Goal: Task Accomplishment & Management: Manage account settings

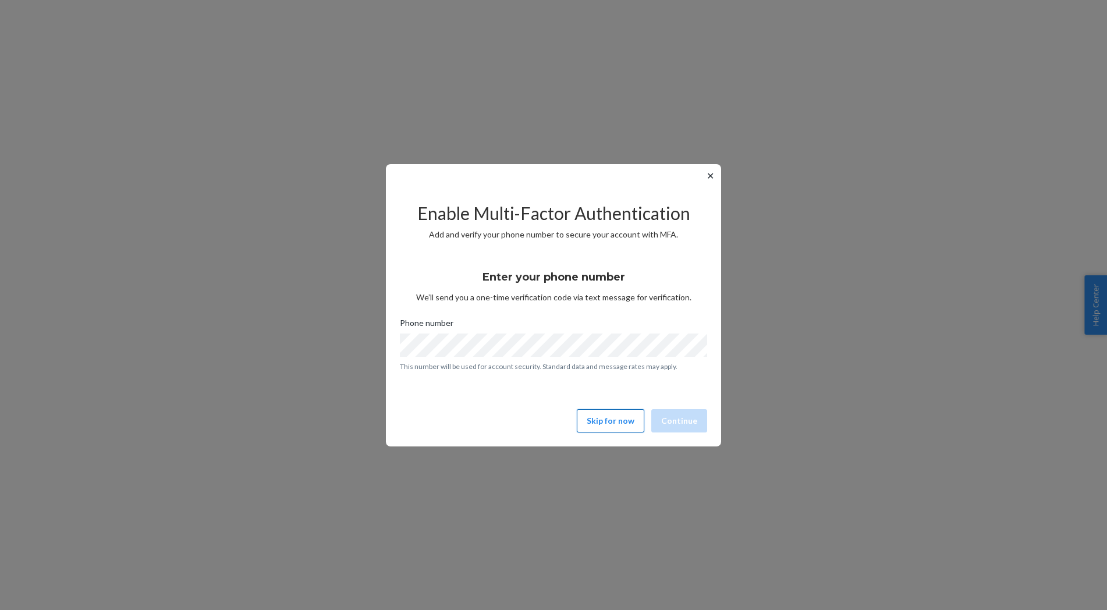
click at [604, 425] on button "Skip for now" at bounding box center [611, 420] width 68 height 23
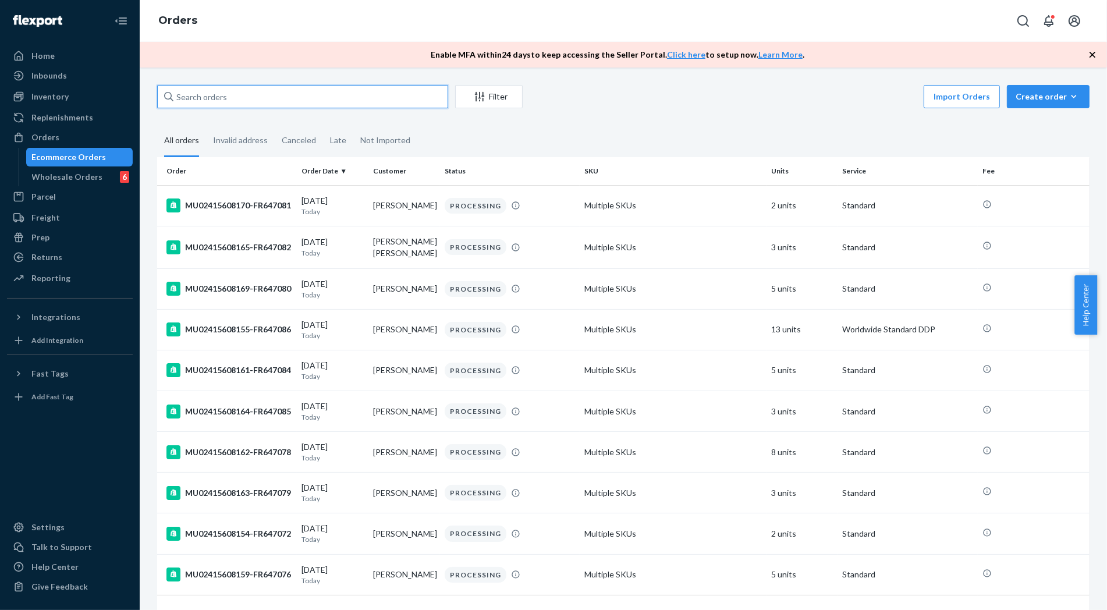
click at [269, 95] on input "text" at bounding box center [302, 96] width 291 height 23
paste input "MU02415606564"
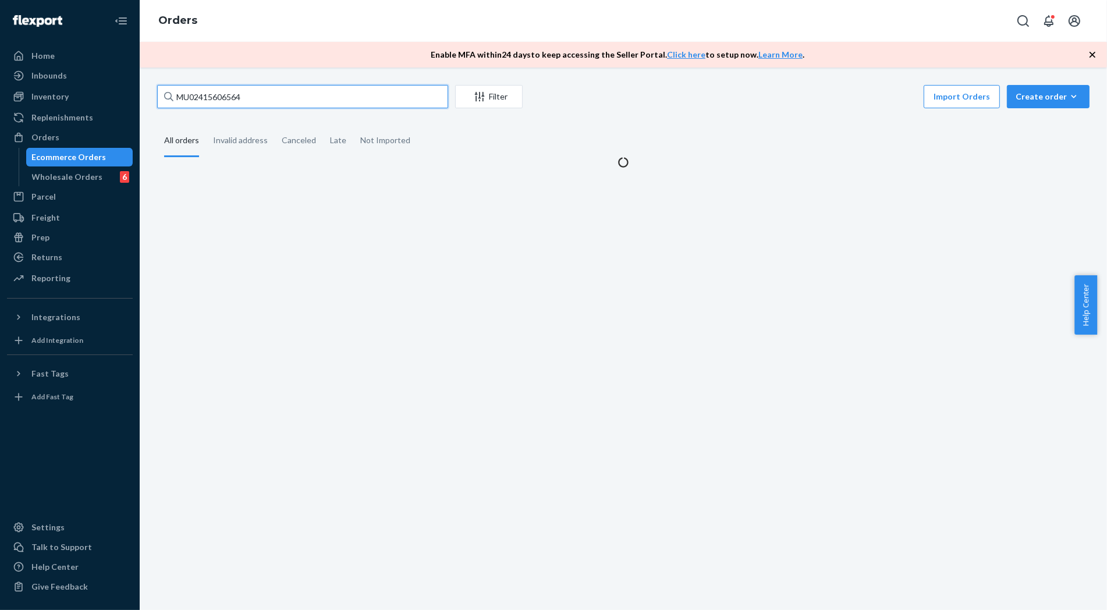
type input "MU02415606564"
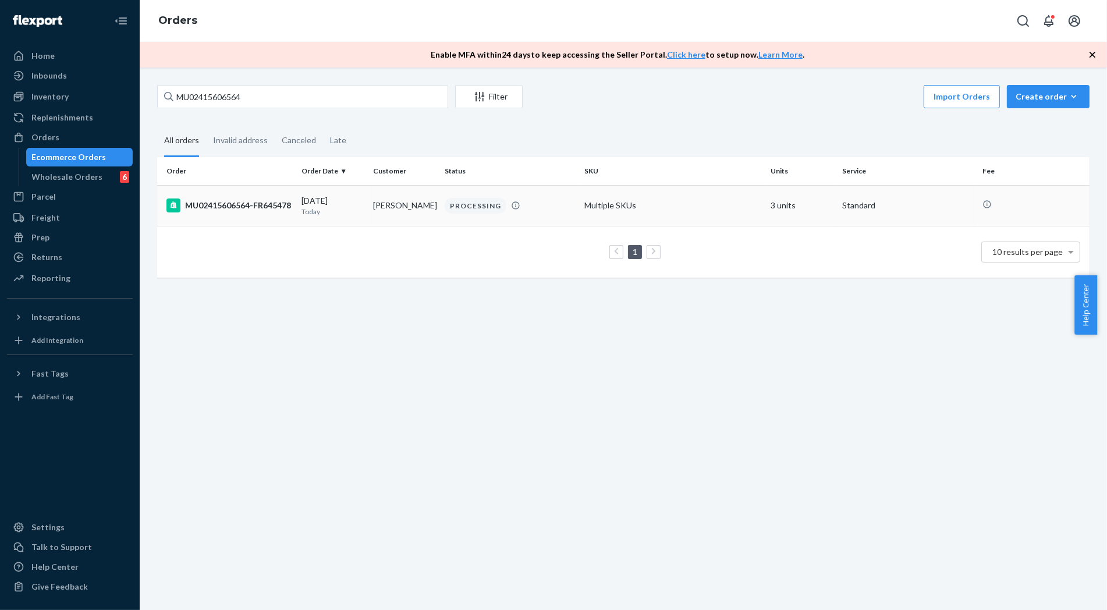
click at [243, 213] on div "MU02415606564-FR645478" at bounding box center [230, 206] width 126 height 14
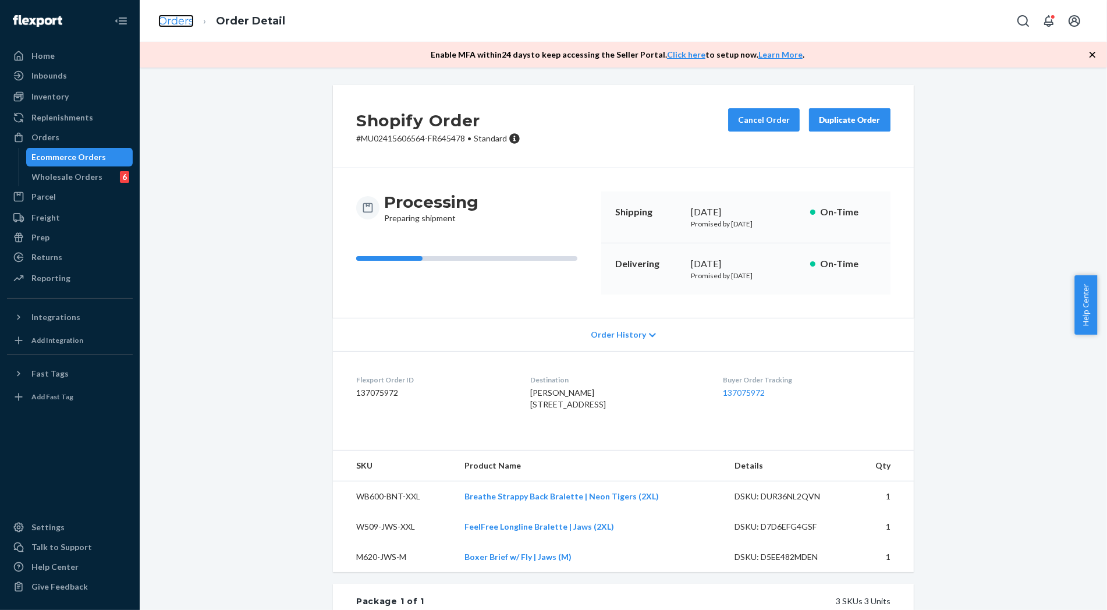
click at [183, 19] on link "Orders" at bounding box center [176, 21] width 36 height 13
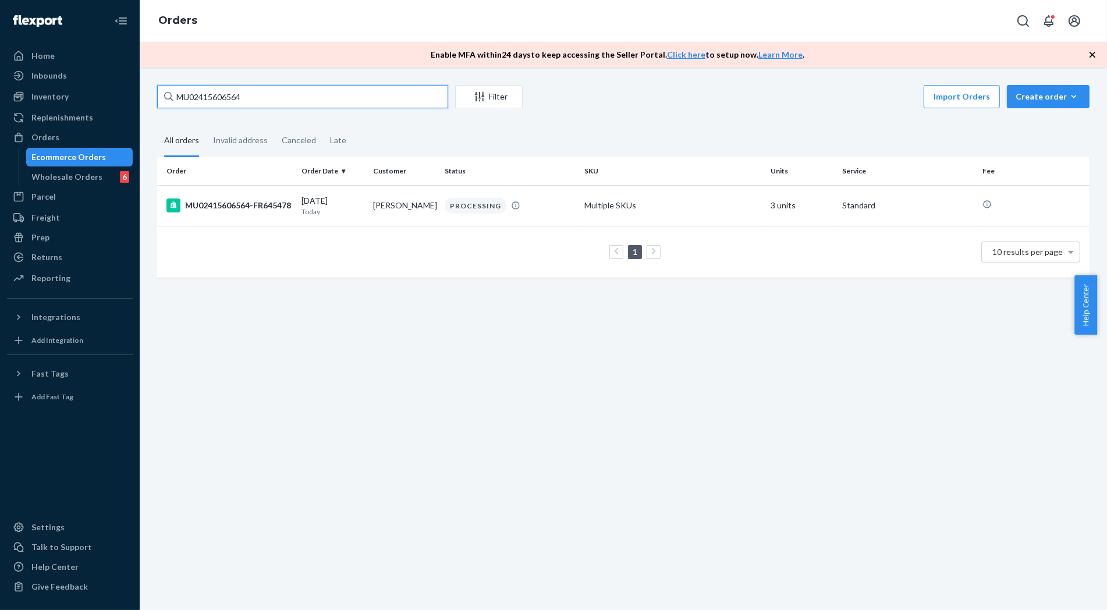
click at [272, 91] on input "MU02415606564" at bounding box center [302, 96] width 291 height 23
paste input "7431"
type input "MU02415607431"
click at [210, 200] on div "MU02415607431-FR646342" at bounding box center [230, 206] width 126 height 14
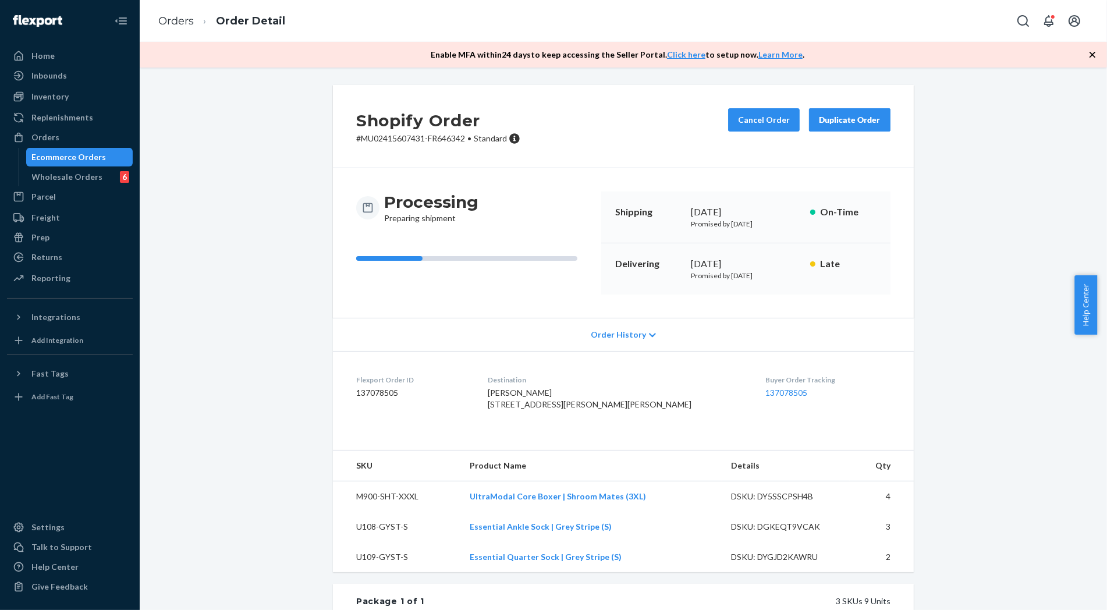
drag, startPoint x: 272, startPoint y: 291, endPoint x: 270, endPoint y: 213, distance: 78.7
click at [272, 291] on div "Shopify Order # MU02415607431-FR646342 • Standard Cancel Order Duplicate Order …" at bounding box center [623, 472] width 950 height 774
click at [1011, 419] on div "Shopify Order # MU02415607431-FR646342 • Standard Cancel Order Duplicate Order …" at bounding box center [623, 472] width 950 height 774
click at [172, 26] on link "Orders" at bounding box center [176, 21] width 36 height 13
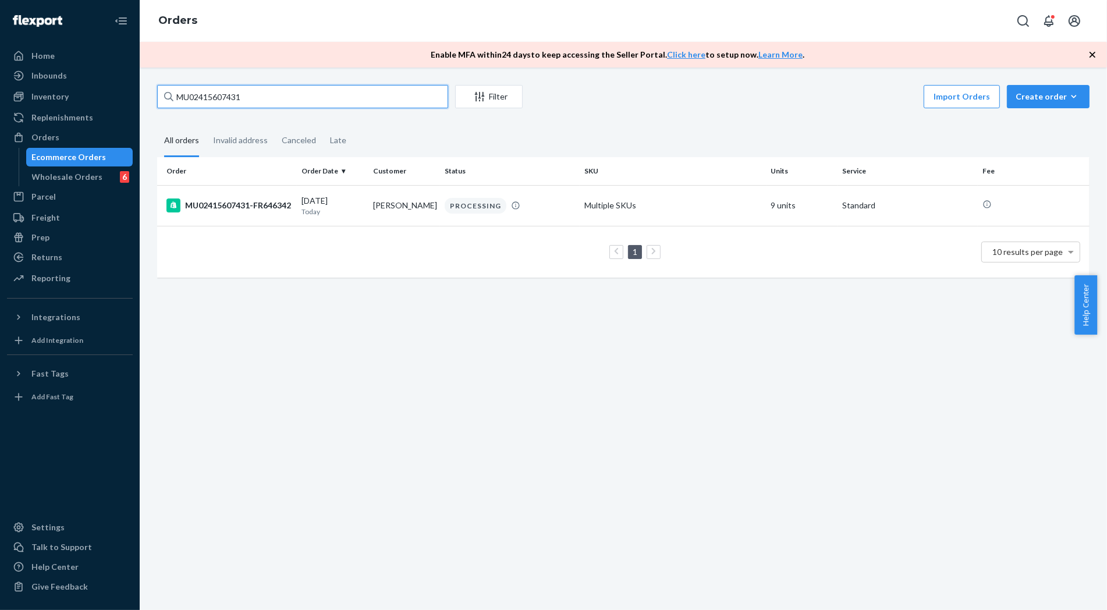
click at [235, 99] on input "MU02415607431" at bounding box center [302, 96] width 291 height 23
click at [251, 213] on div "MU02415607431-FR646342" at bounding box center [230, 206] width 126 height 14
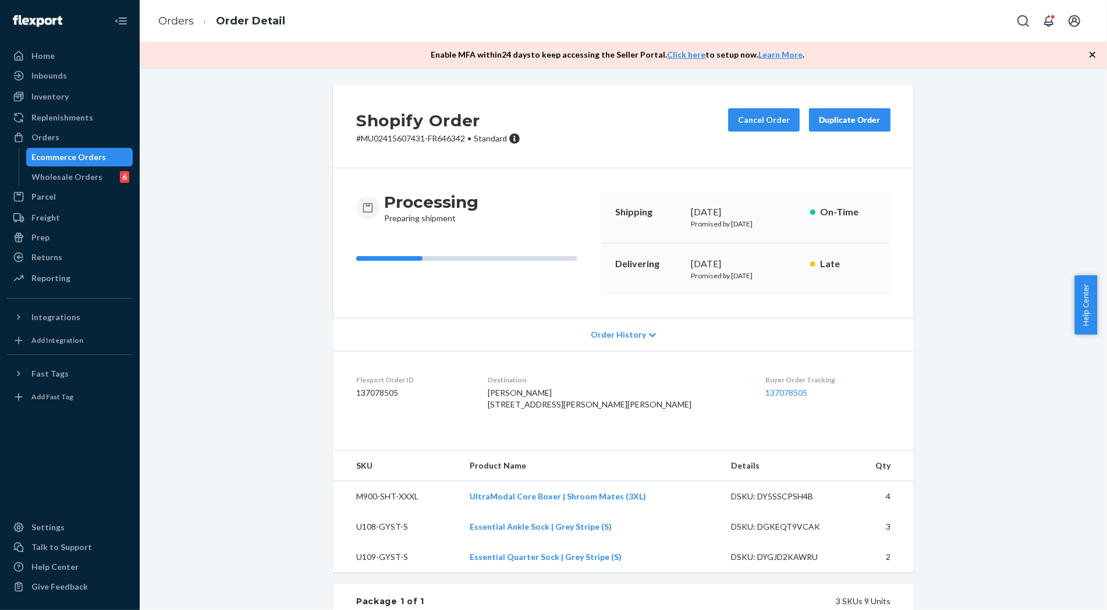
click at [282, 362] on div "Shopify Order # MU02415607431-FR646342 • Standard Cancel Order Duplicate Order …" at bounding box center [623, 472] width 950 height 774
click at [760, 119] on button "Cancel Order" at bounding box center [764, 119] width 72 height 23
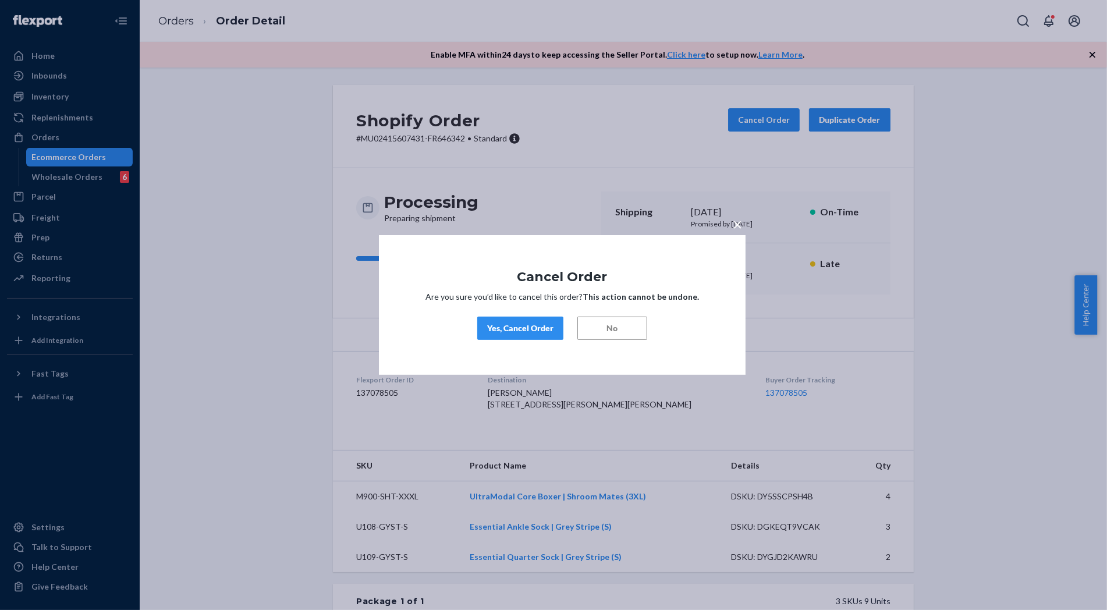
drag, startPoint x: 518, startPoint y: 319, endPoint x: 513, endPoint y: 323, distance: 6.6
click at [513, 323] on button "Yes, Cancel Order" at bounding box center [520, 328] width 86 height 23
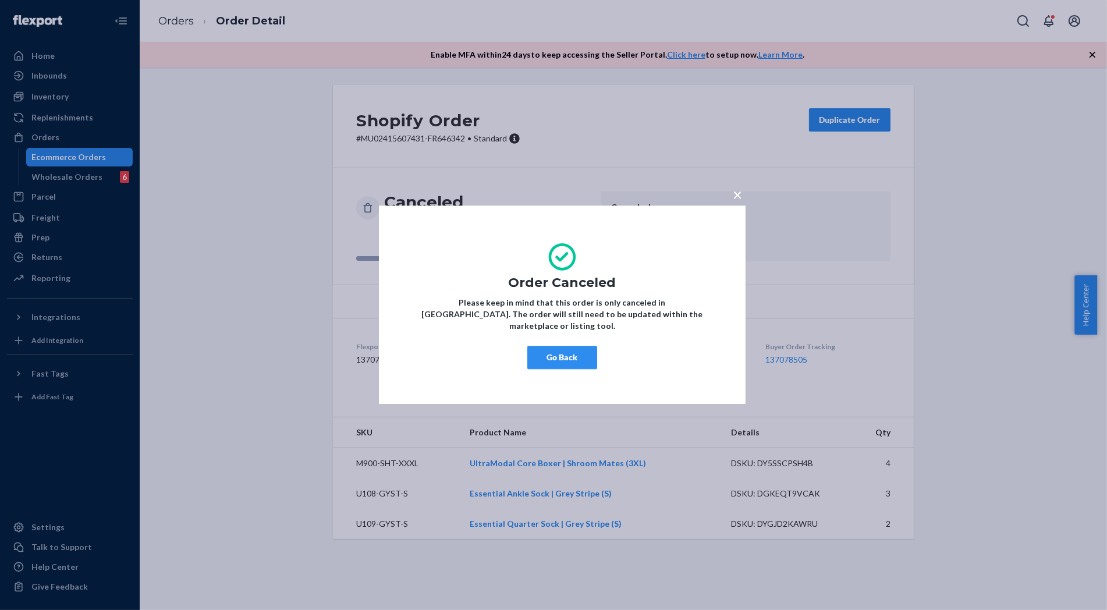
drag, startPoint x: 569, startPoint y: 361, endPoint x: 555, endPoint y: 362, distance: 14.6
click at [569, 359] on button "Go Back" at bounding box center [563, 357] width 70 height 23
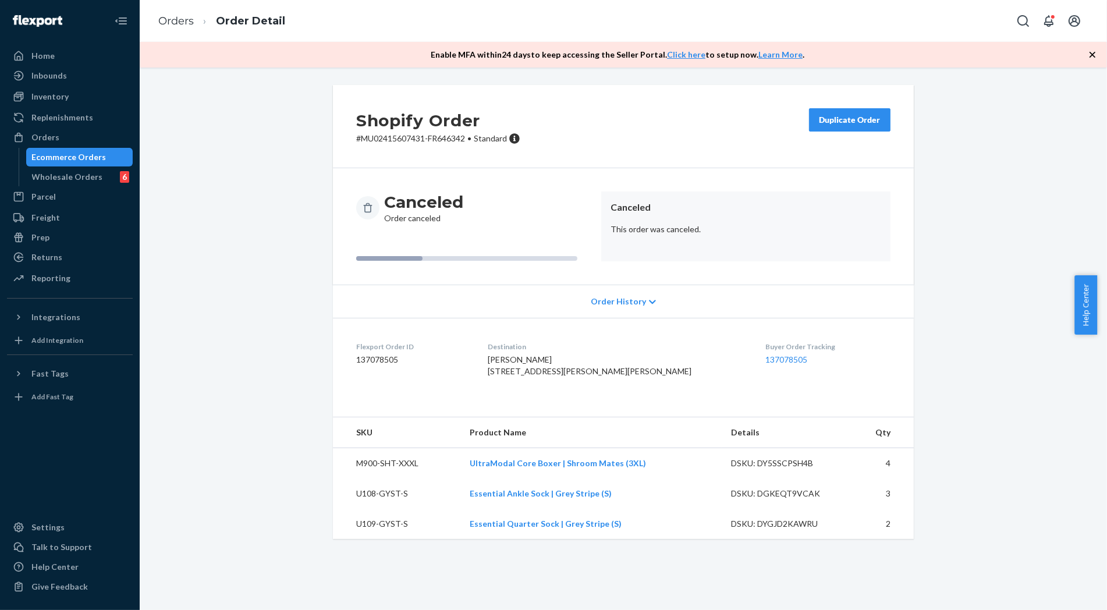
click at [278, 429] on div "Shopify Order # MU02415607431-FR646342 • Standard Duplicate Order Canceled Orde…" at bounding box center [623, 319] width 950 height 468
drag, startPoint x: 1021, startPoint y: 376, endPoint x: 868, endPoint y: 226, distance: 214.5
click at [1021, 374] on div "Shopify Order # MU02415607431-FR646342 • Standard Duplicate Order Canceled Orde…" at bounding box center [623, 319] width 950 height 468
click at [172, 20] on link "Orders" at bounding box center [176, 21] width 36 height 13
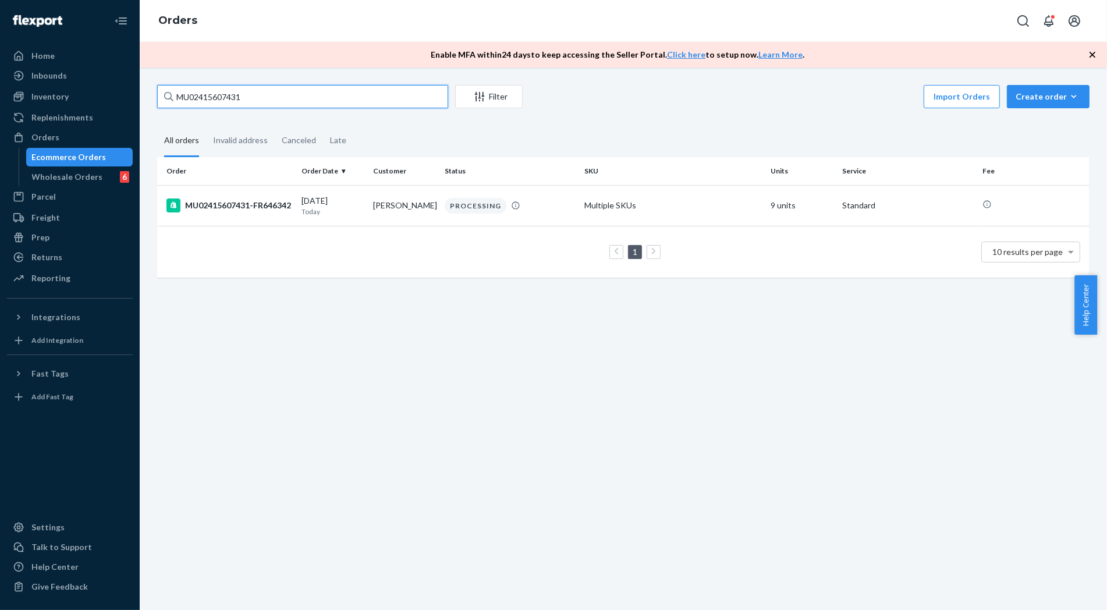
click at [311, 104] on input "MU02415607431" at bounding box center [302, 96] width 291 height 23
paste input "6564"
type input "MU02415606564"
click at [221, 207] on div "MU02415606564-FR645478" at bounding box center [230, 206] width 126 height 14
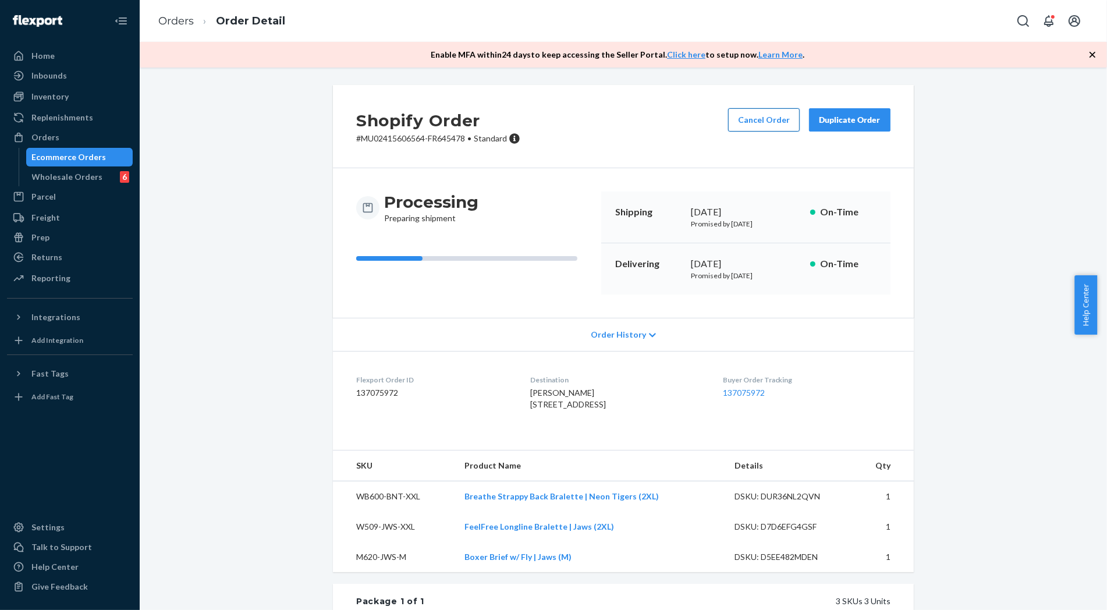
click at [756, 115] on button "Cancel Order" at bounding box center [764, 119] width 72 height 23
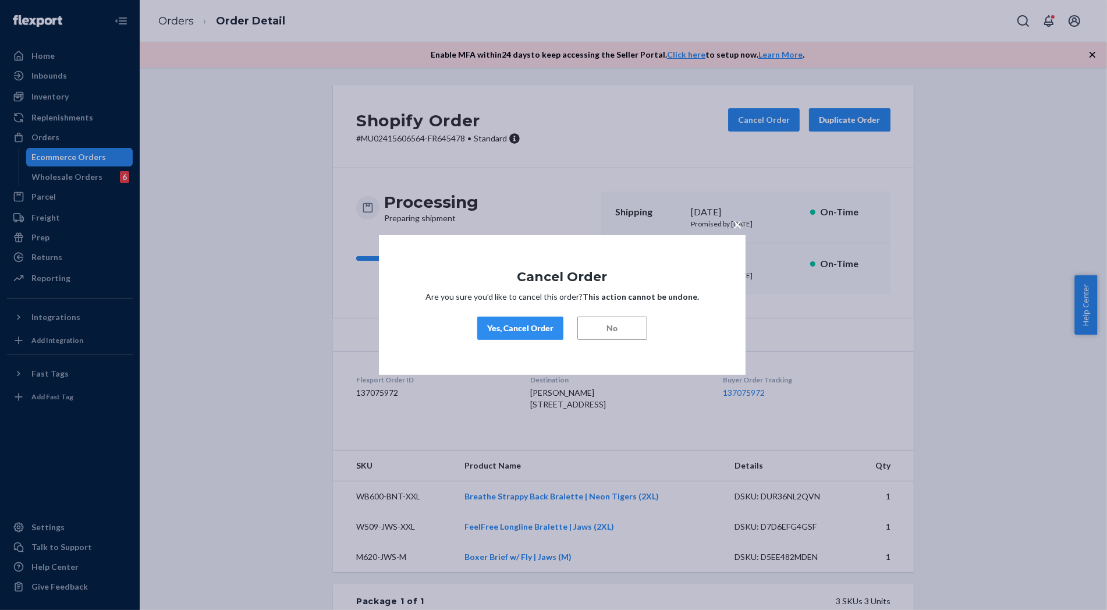
drag, startPoint x: 486, startPoint y: 323, endPoint x: 466, endPoint y: 327, distance: 20.3
click at [486, 323] on button "Yes, Cancel Order" at bounding box center [520, 328] width 86 height 23
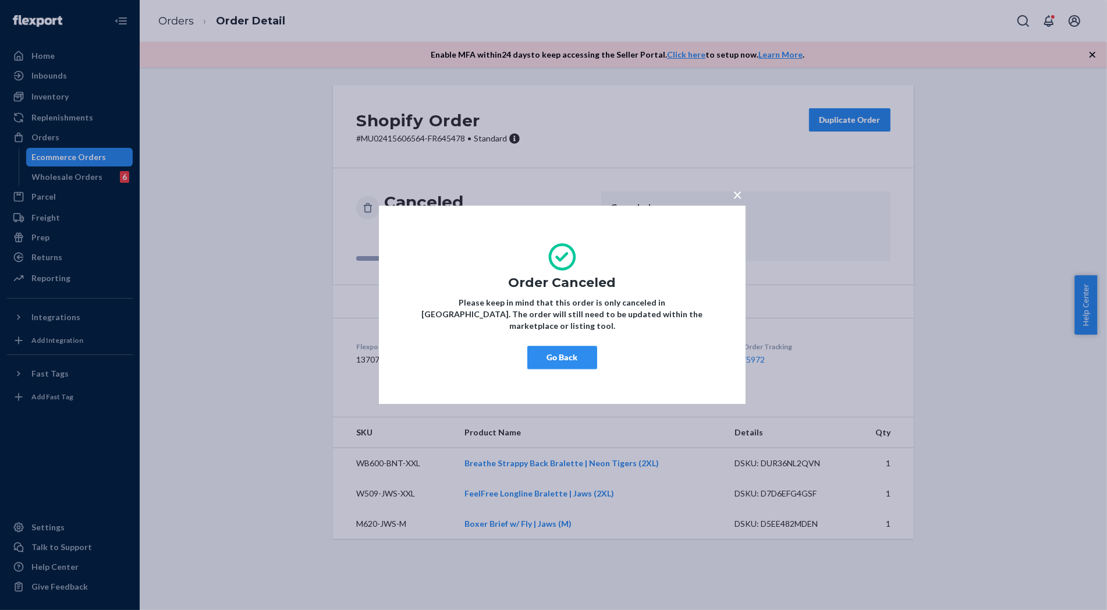
drag, startPoint x: 550, startPoint y: 351, endPoint x: 456, endPoint y: 376, distance: 97.6
click at [544, 354] on button "Go Back" at bounding box center [563, 357] width 70 height 23
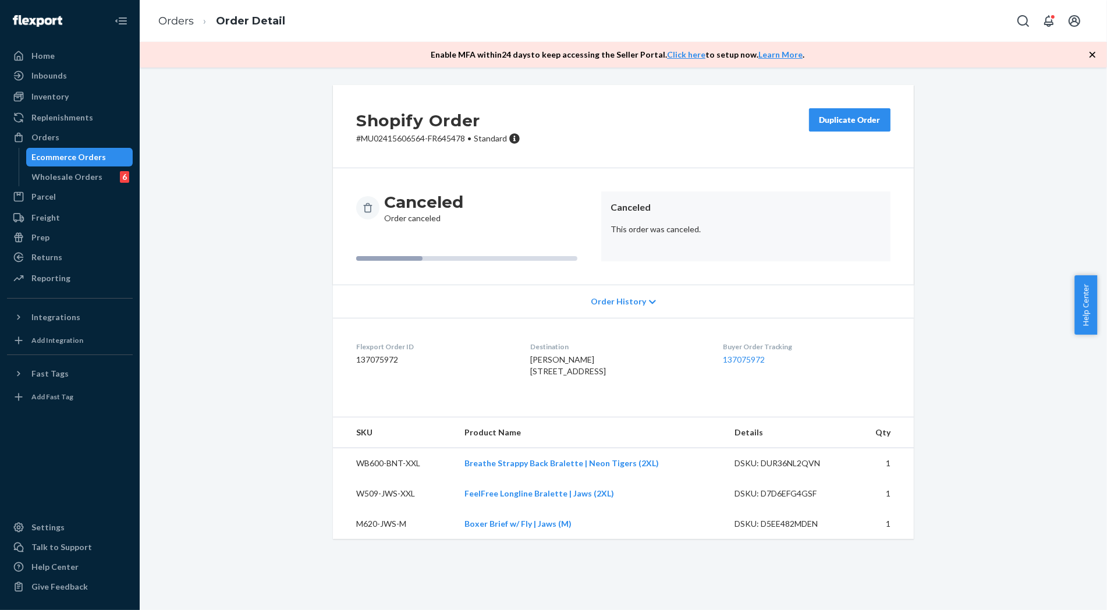
drag, startPoint x: 255, startPoint y: 448, endPoint x: 277, endPoint y: 417, distance: 38.4
click at [257, 448] on div "Shopify Order # MU02415606564-FR645478 • Standard Duplicate Order Canceled Orde…" at bounding box center [623, 319] width 950 height 468
drag, startPoint x: 265, startPoint y: 171, endPoint x: 292, endPoint y: 102, distance: 74.0
click at [268, 169] on div "Shopify Order # MU02415606564-FR645478 • Standard Duplicate Order Canceled Orde…" at bounding box center [623, 319] width 950 height 468
drag, startPoint x: 1009, startPoint y: 405, endPoint x: 836, endPoint y: 225, distance: 249.5
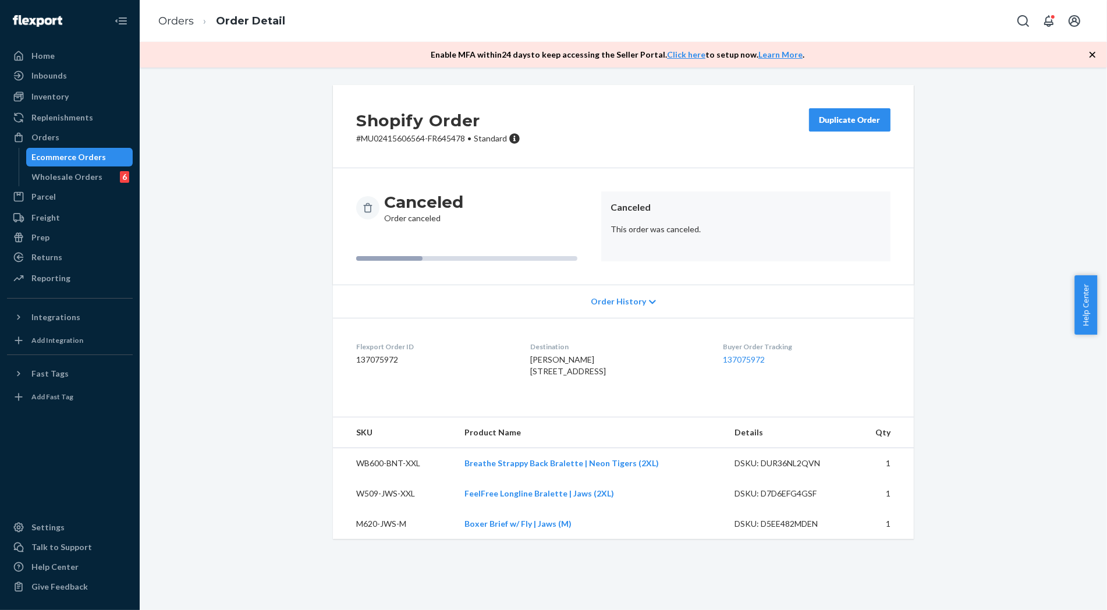
click at [1010, 405] on div "Shopify Order # MU02415606564-FR645478 • Standard Duplicate Order Canceled Orde…" at bounding box center [623, 319] width 950 height 468
